Goal: Task Accomplishment & Management: Use online tool/utility

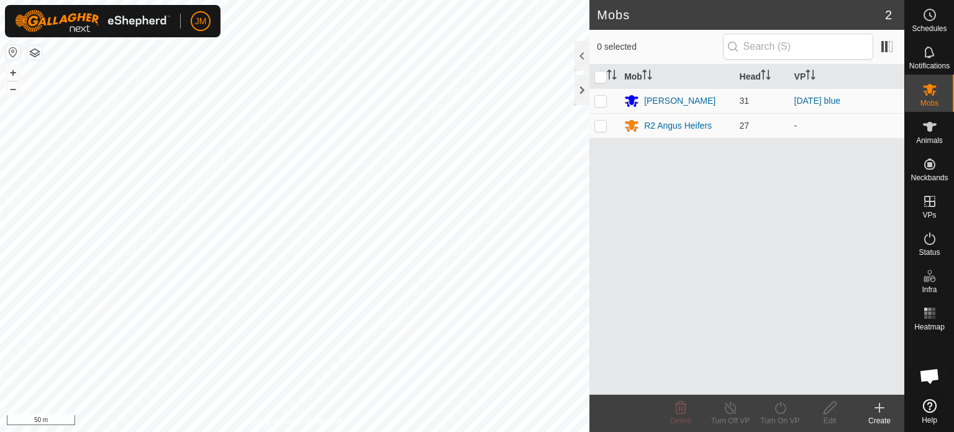
scroll to position [859, 0]
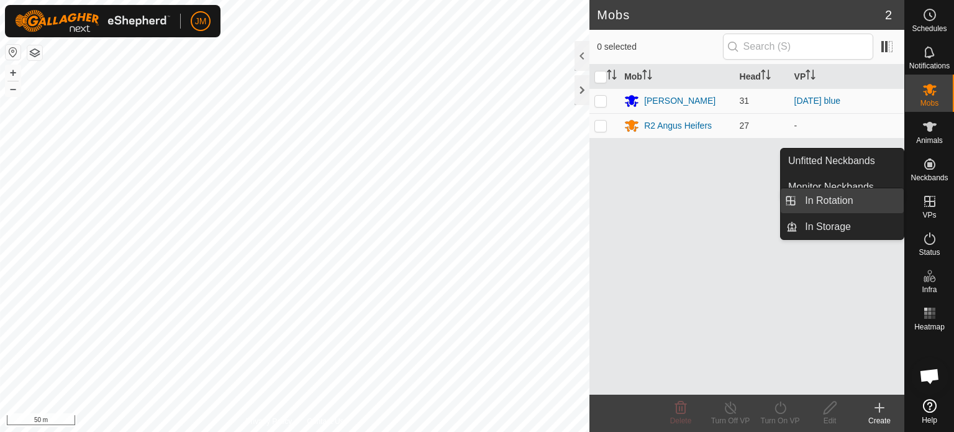
drag, startPoint x: 895, startPoint y: 206, endPoint x: 865, endPoint y: 204, distance: 30.5
click at [866, 204] on link "In Rotation" at bounding box center [850, 200] width 106 height 25
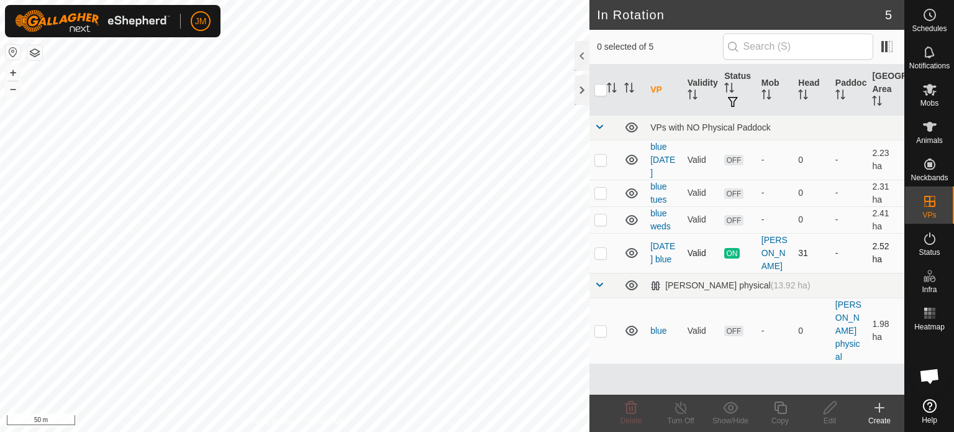
click at [598, 251] on p-checkbox at bounding box center [600, 253] width 12 height 10
click at [602, 250] on p-checkbox at bounding box center [600, 253] width 12 height 10
checkbox input "false"
click at [604, 215] on p-checkbox at bounding box center [600, 219] width 12 height 10
checkbox input "true"
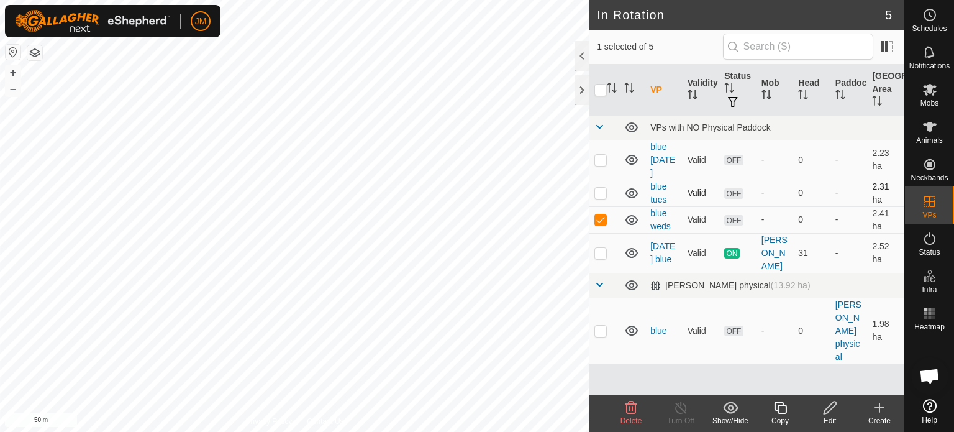
click at [599, 191] on p-checkbox at bounding box center [600, 193] width 12 height 10
checkbox input "true"
click at [601, 156] on p-checkbox at bounding box center [600, 160] width 12 height 10
click at [628, 402] on icon at bounding box center [631, 407] width 12 height 12
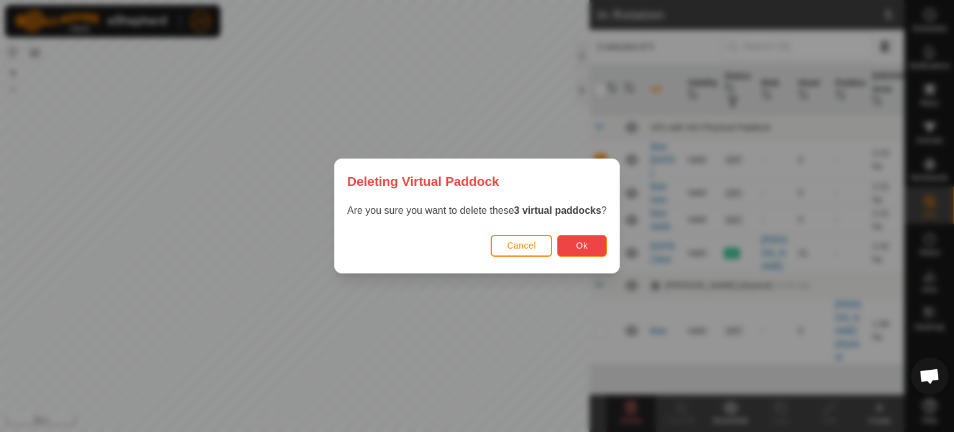
click at [588, 244] on span "Ok" at bounding box center [582, 245] width 12 height 10
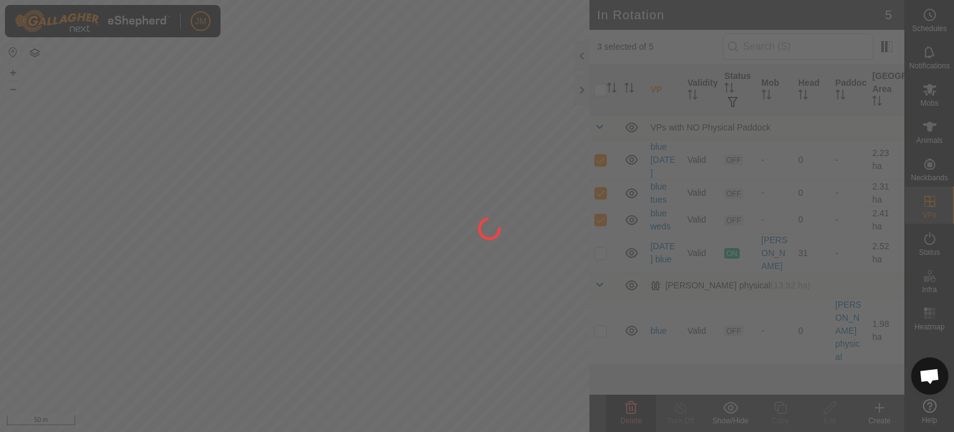
checkbox input "false"
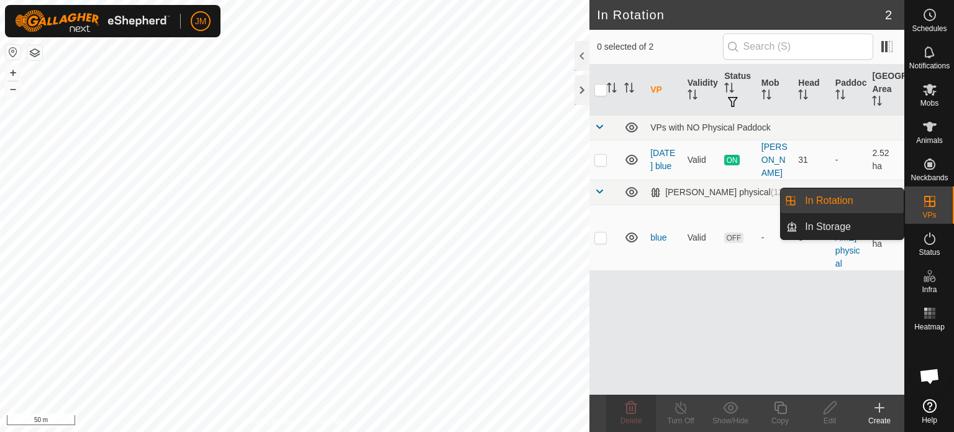
click at [840, 201] on link "In Rotation" at bounding box center [850, 200] width 106 height 25
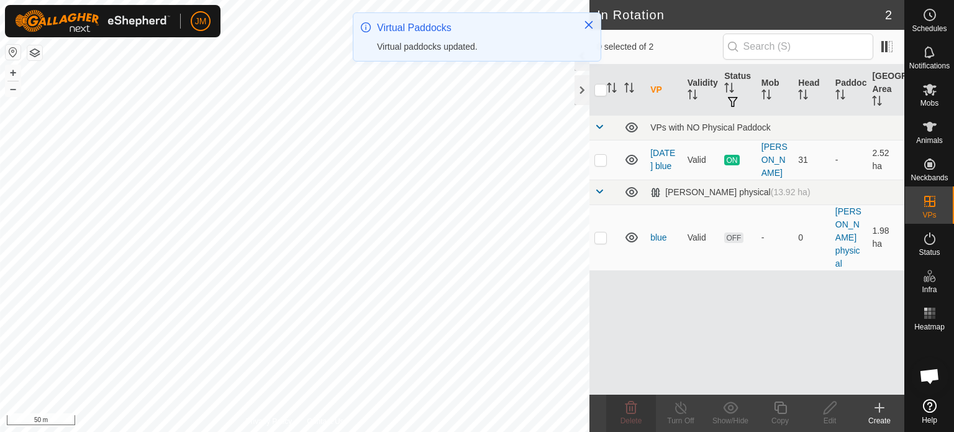
click at [877, 402] on icon at bounding box center [879, 407] width 15 height 15
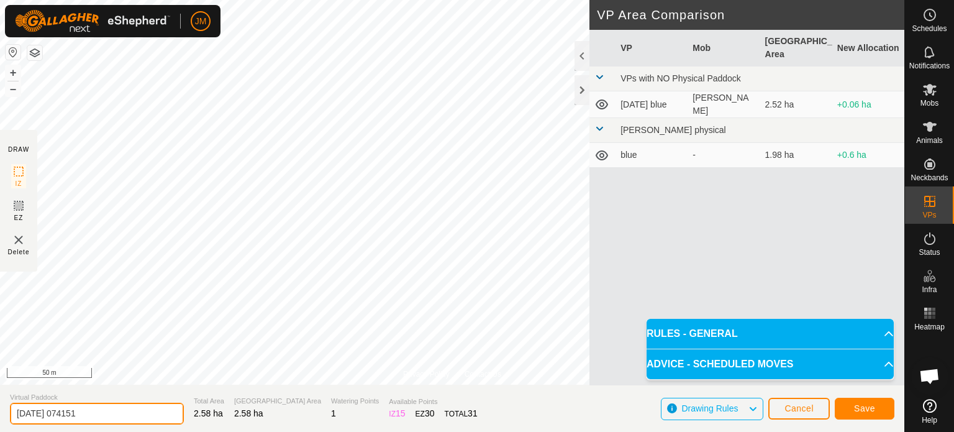
click at [102, 409] on input "[DATE] 074151" at bounding box center [97, 413] width 174 height 22
type input "2"
type input "blue fri"
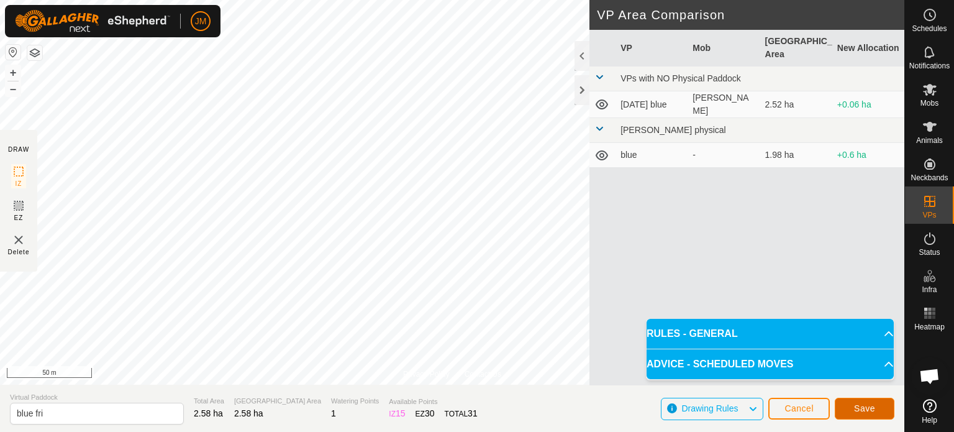
click at [846, 408] on button "Save" at bounding box center [865, 408] width 60 height 22
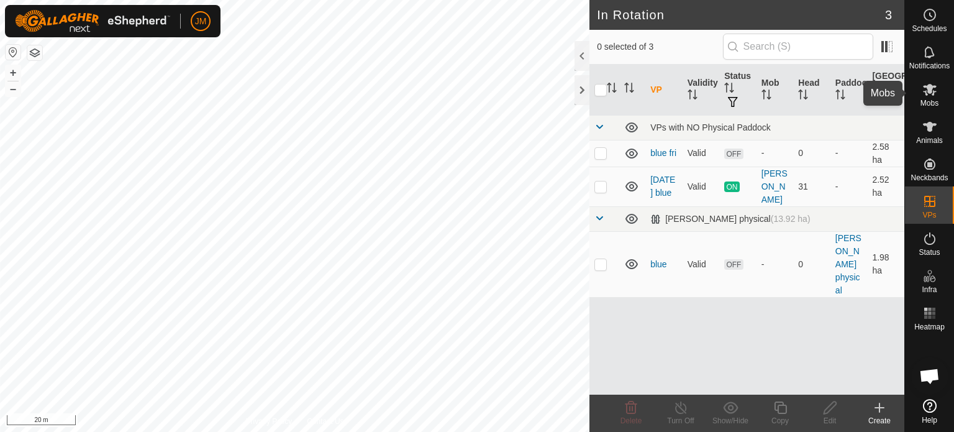
click at [933, 88] on icon at bounding box center [929, 89] width 15 height 15
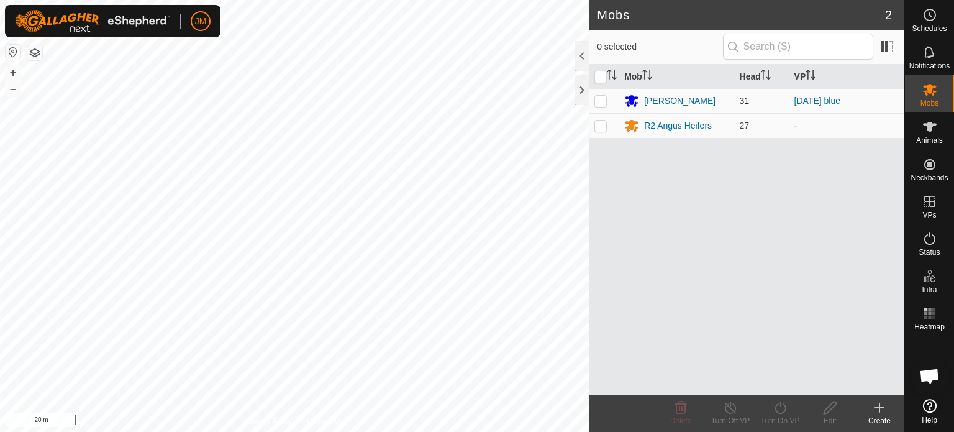
click at [601, 96] on p-checkbox at bounding box center [600, 101] width 12 height 10
checkbox input "true"
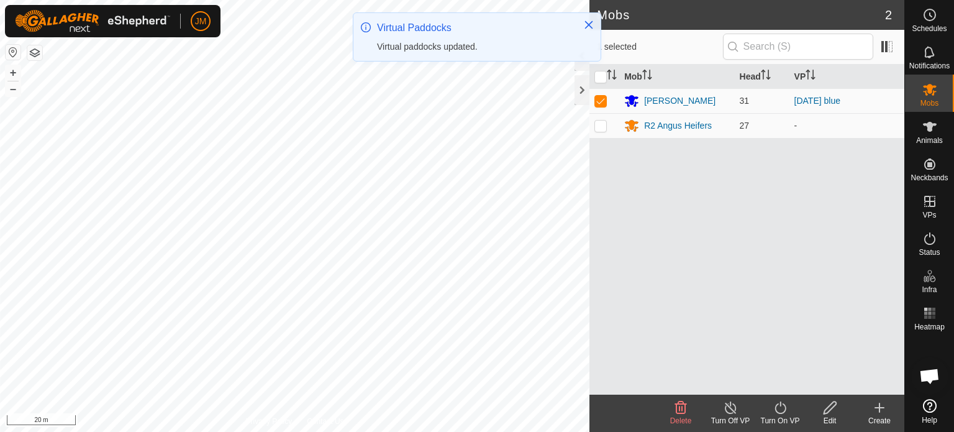
click at [784, 409] on icon at bounding box center [781, 407] width 16 height 15
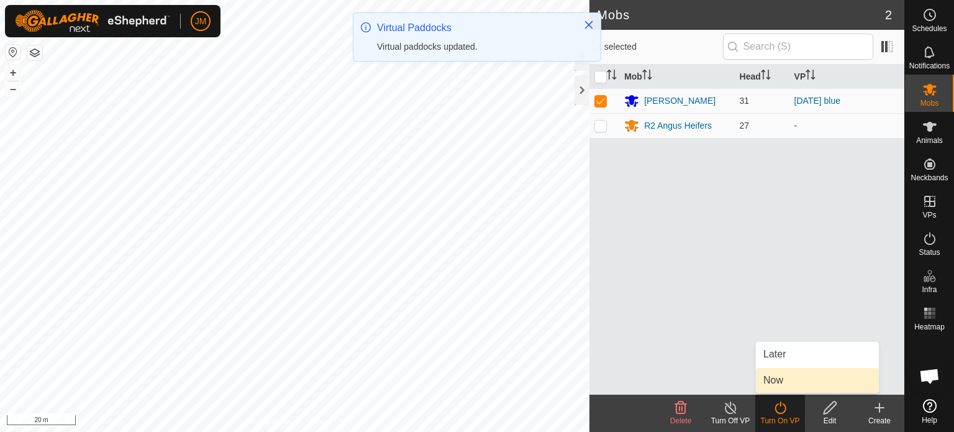
click at [770, 374] on link "Now" at bounding box center [817, 380] width 123 height 25
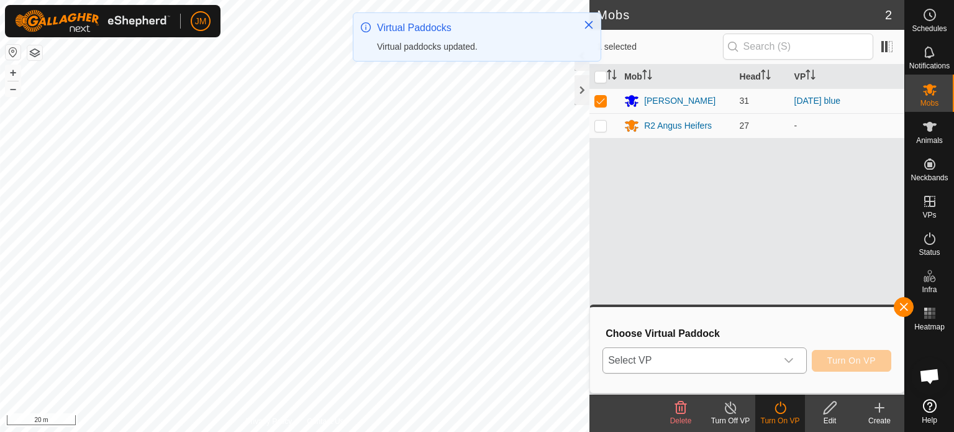
click at [757, 358] on span "Select VP" at bounding box center [689, 360] width 173 height 25
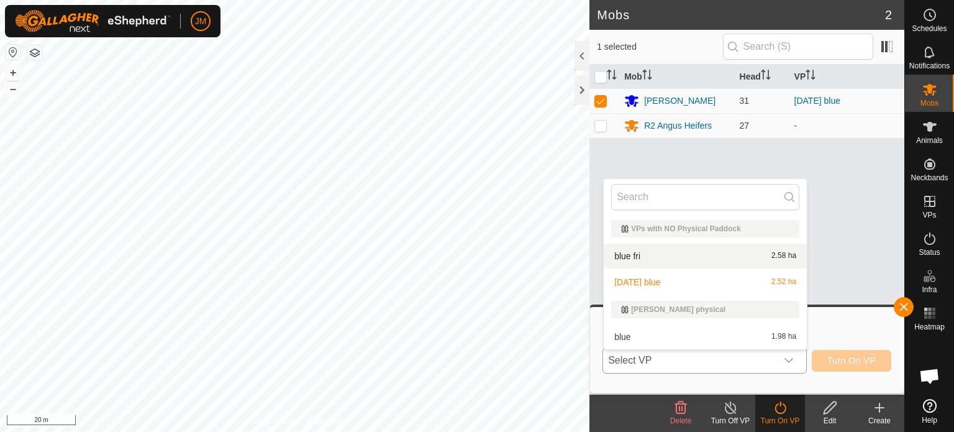
click at [707, 258] on li "blue fri 2.58 ha" at bounding box center [705, 255] width 203 height 25
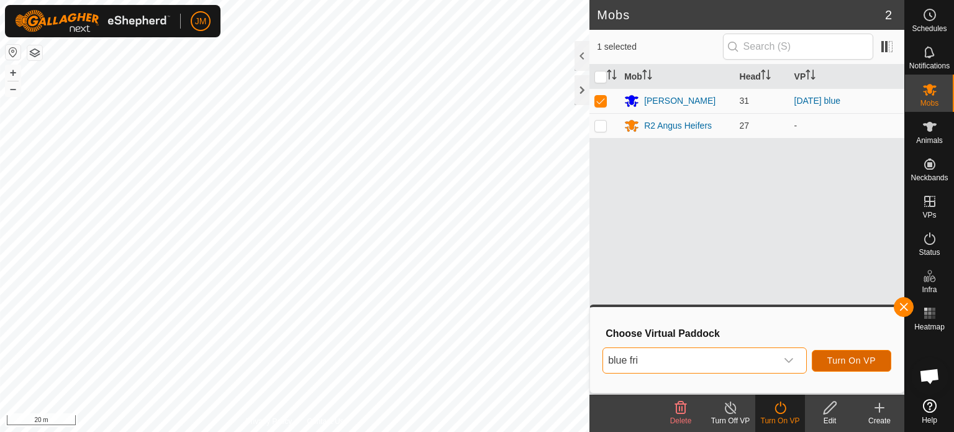
click at [830, 366] on button "Turn On VP" at bounding box center [851, 361] width 79 height 22
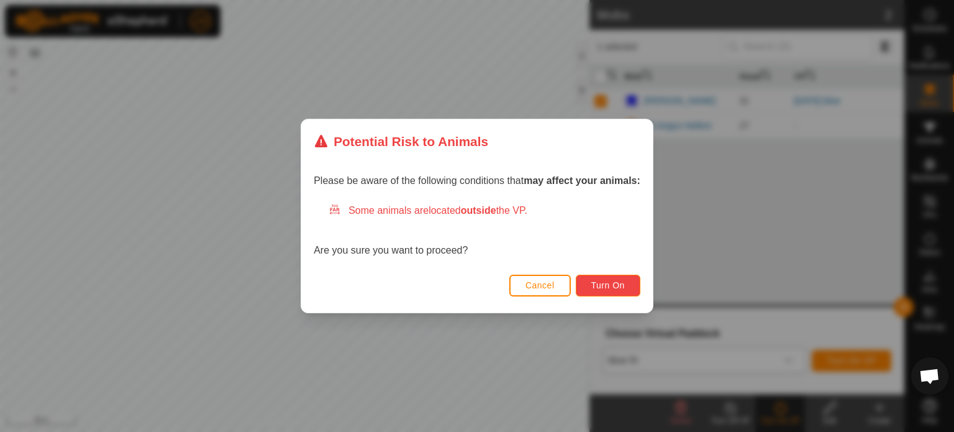
click at [623, 285] on span "Turn On" at bounding box center [608, 285] width 34 height 10
